Goal: Transaction & Acquisition: Subscribe to service/newsletter

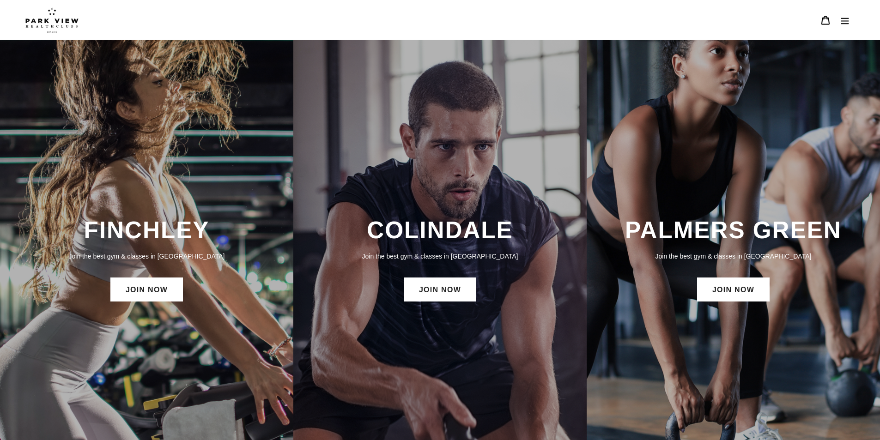
click at [460, 247] on div "COLINDALE Join the best gym & classes in [GEOGRAPHIC_DATA] JOIN NOW" at bounding box center [439, 260] width 293 height 97
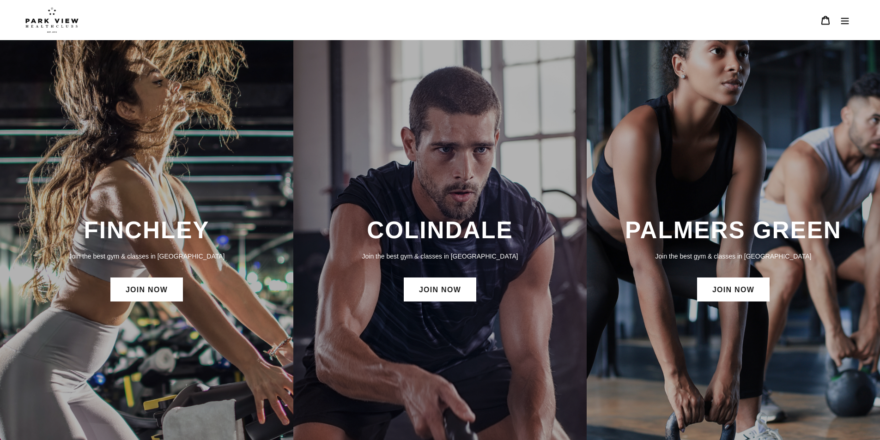
click at [848, 26] on button "Menu" at bounding box center [844, 20] width 19 height 20
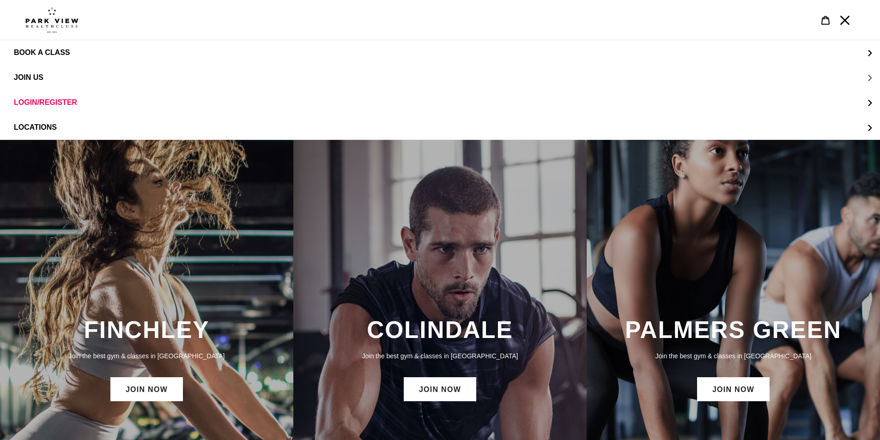
click at [40, 72] on button "JOIN US" at bounding box center [440, 77] width 880 height 25
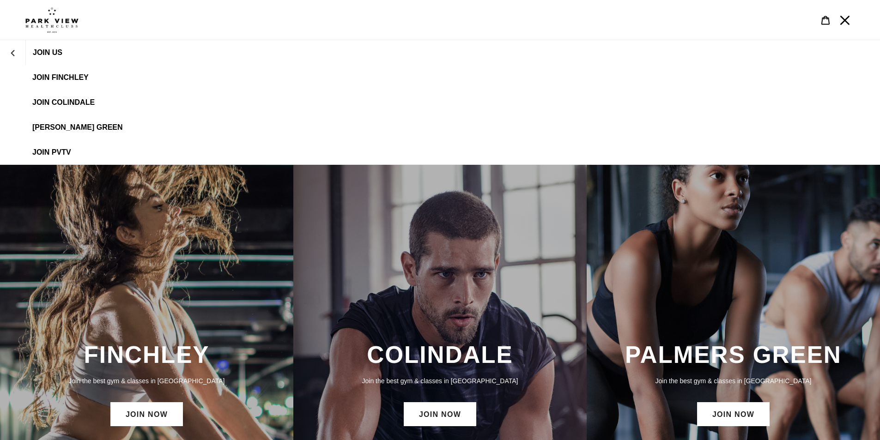
click at [34, 107] on link "JOIN Colindale" at bounding box center [440, 102] width 880 height 25
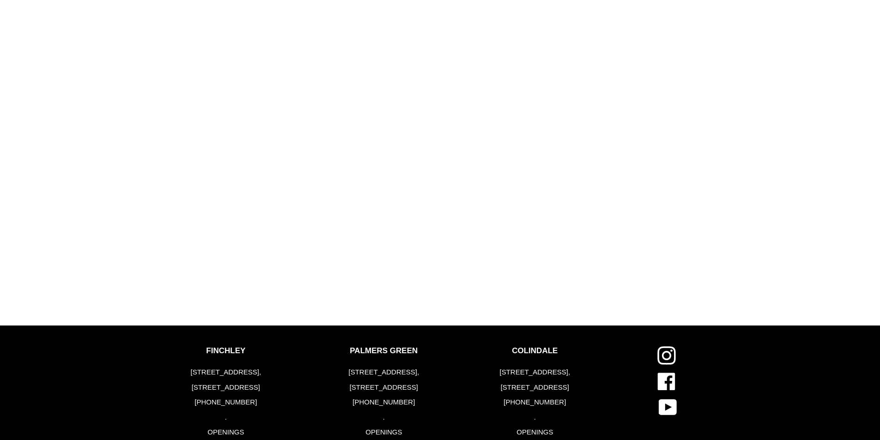
scroll to position [1016, 0]
